Goal: Find specific page/section: Find specific page/section

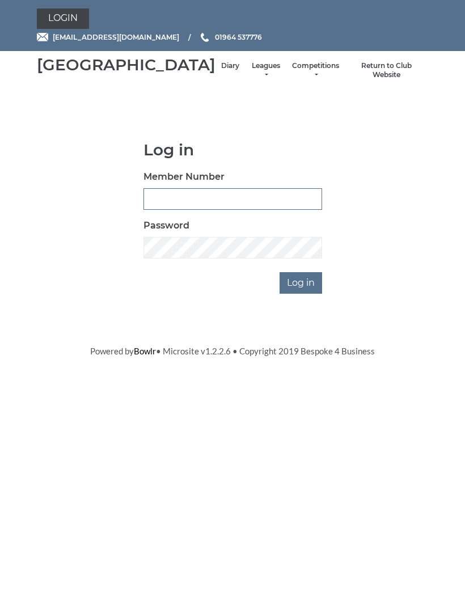
type input "0132"
click at [301, 294] on input "Log in" at bounding box center [301, 283] width 43 height 22
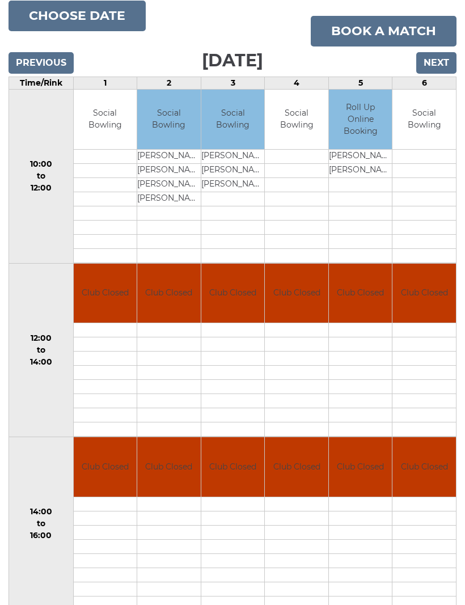
scroll to position [119, 0]
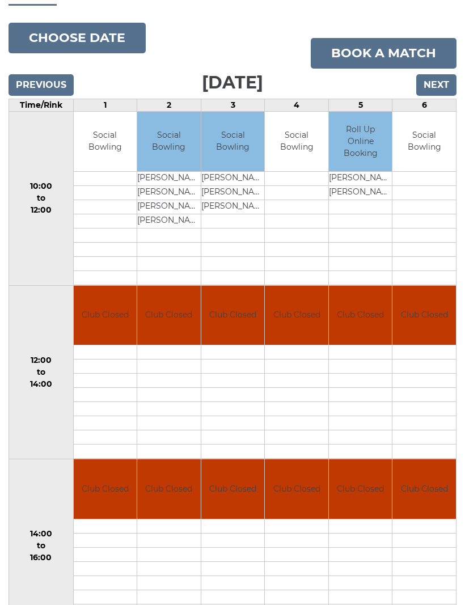
click at [429, 214] on td at bounding box center [424, 207] width 64 height 14
click at [443, 96] on input "Next" at bounding box center [436, 85] width 40 height 22
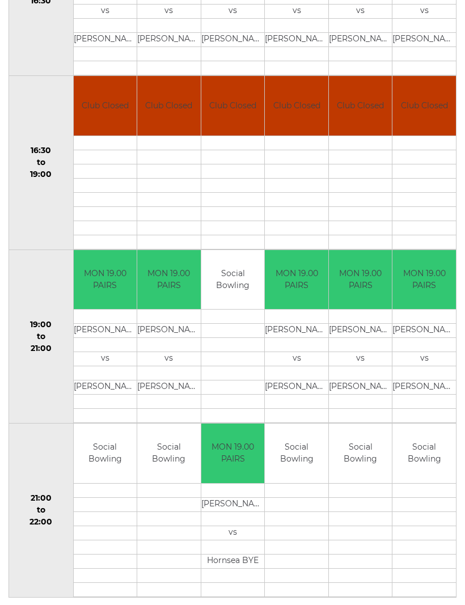
scroll to position [849, 0]
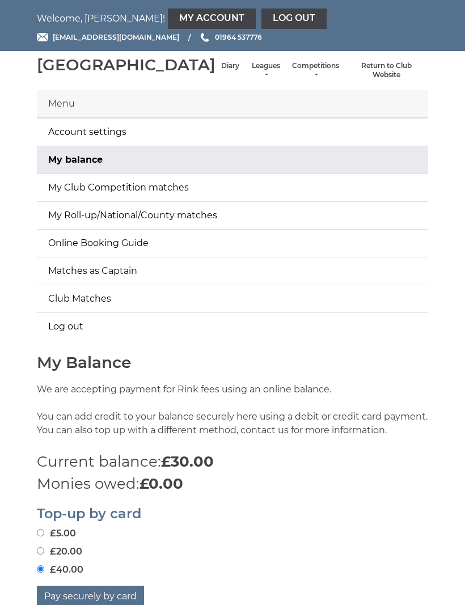
click at [221, 71] on link "Diary" at bounding box center [230, 66] width 18 height 10
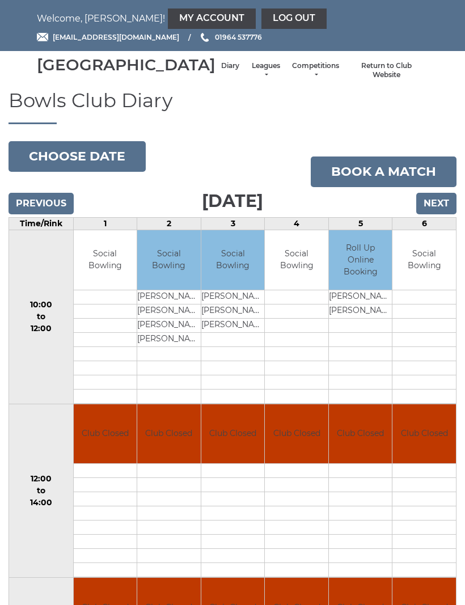
click at [433, 214] on input "Next" at bounding box center [436, 204] width 40 height 22
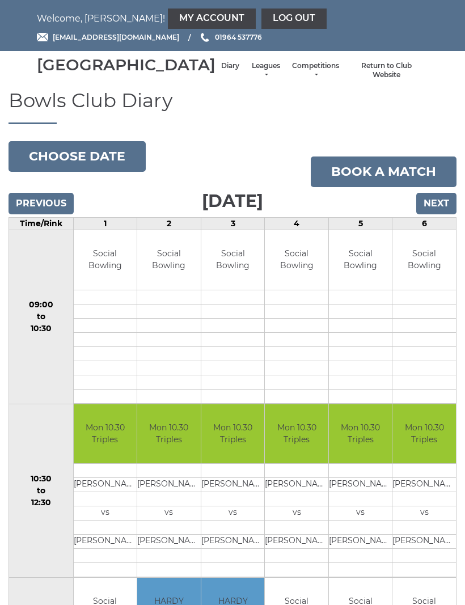
click at [445, 214] on input "Next" at bounding box center [436, 204] width 40 height 22
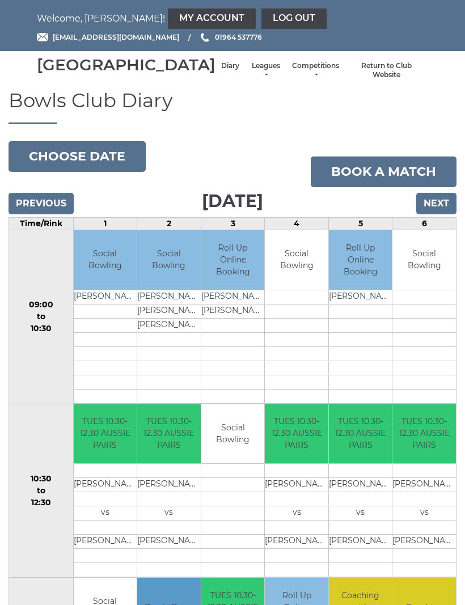
click at [251, 75] on link "Leagues" at bounding box center [266, 70] width 30 height 19
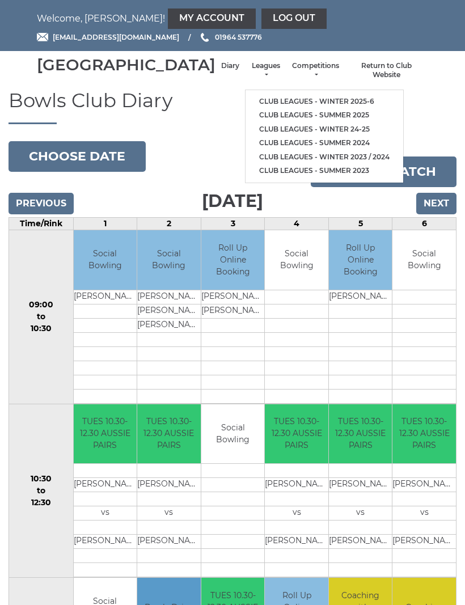
click at [320, 99] on link "Club leagues - Winter 2025-6" at bounding box center [325, 102] width 158 height 14
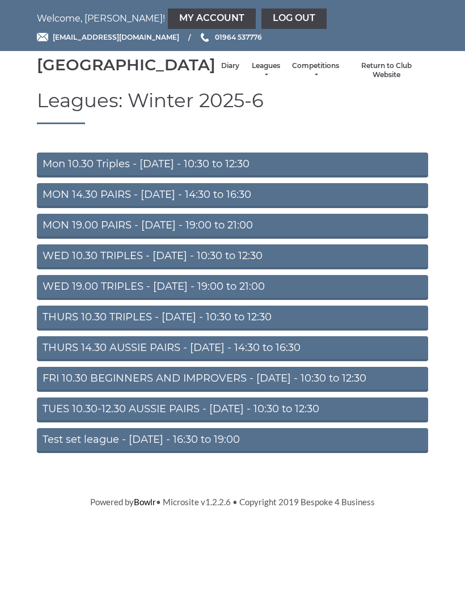
click at [295, 422] on link "TUES 10.30-12.30 AUSSIE PAIRS - Tuesday - 10:30 to 12:30" at bounding box center [232, 410] width 391 height 25
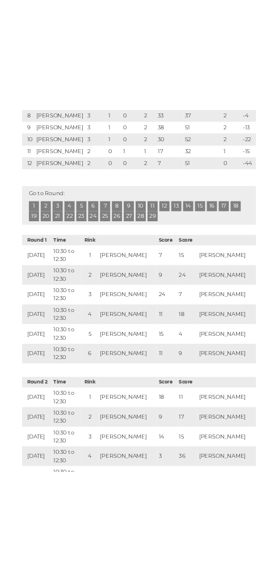
scroll to position [643, 0]
